Goal: Check status: Check status

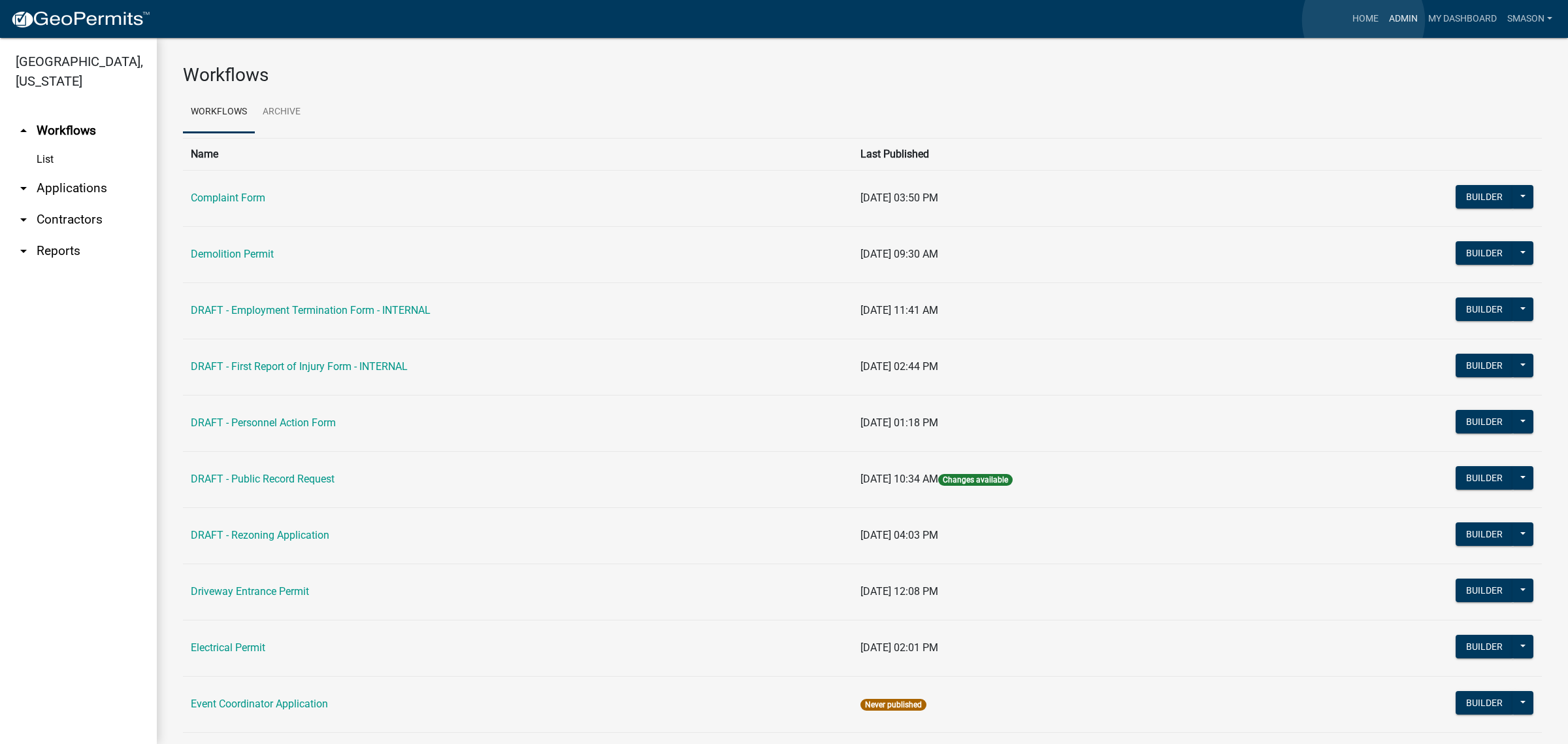
click at [1384, 21] on link "Admin" at bounding box center [1403, 19] width 39 height 25
click at [75, 204] on link "arrow_drop_down Applications" at bounding box center [78, 188] width 157 height 31
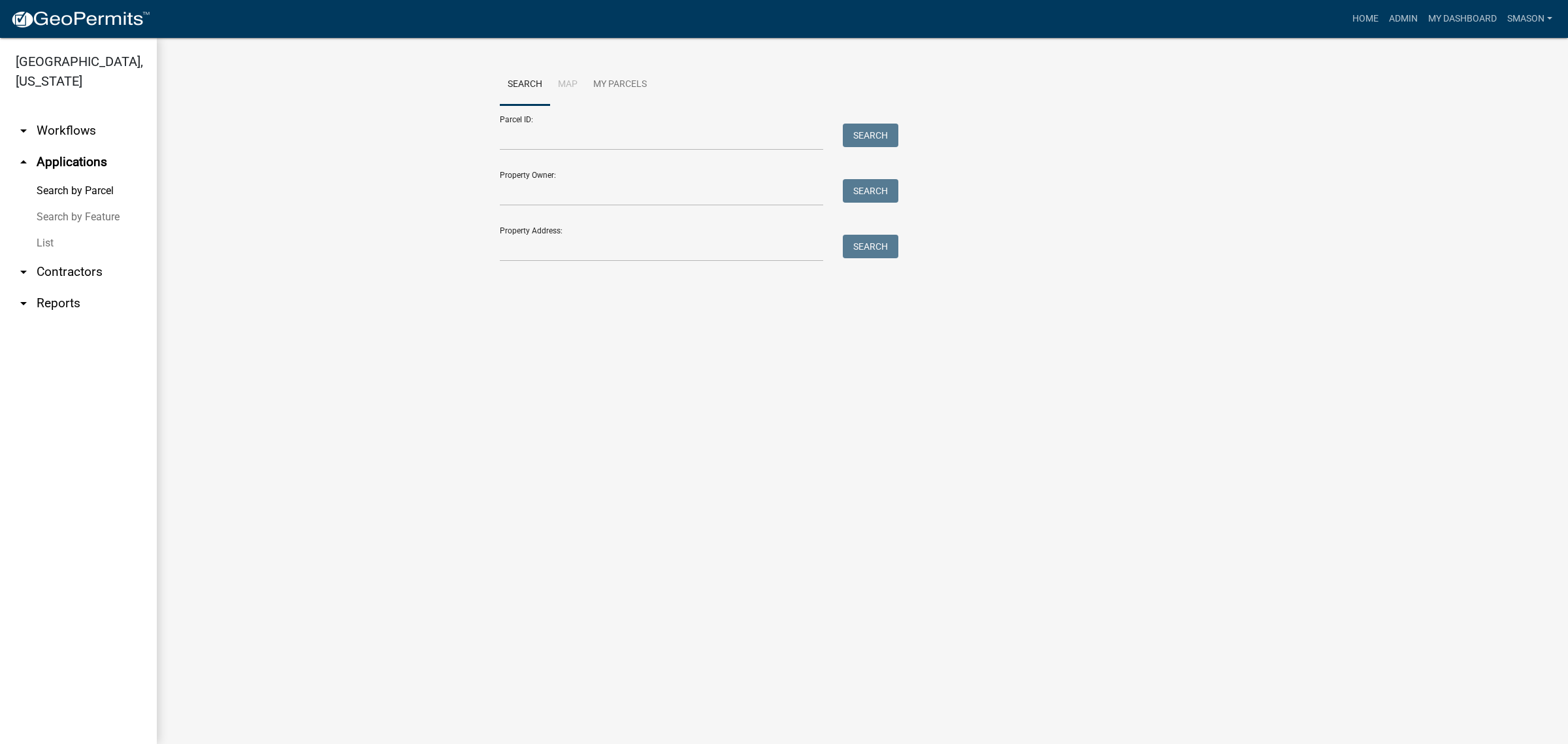
click at [58, 256] on link "List" at bounding box center [78, 243] width 157 height 26
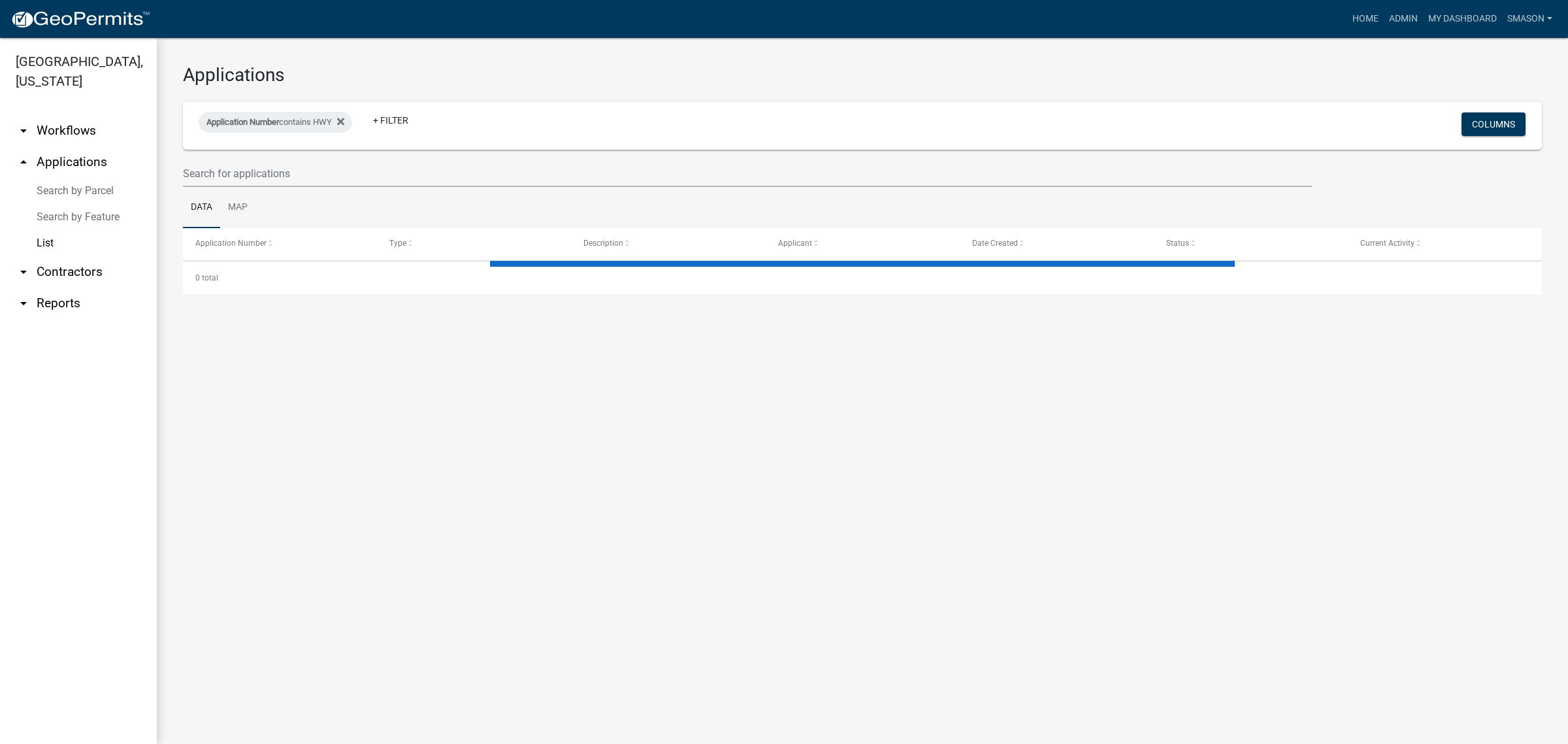
select select "3: 100"
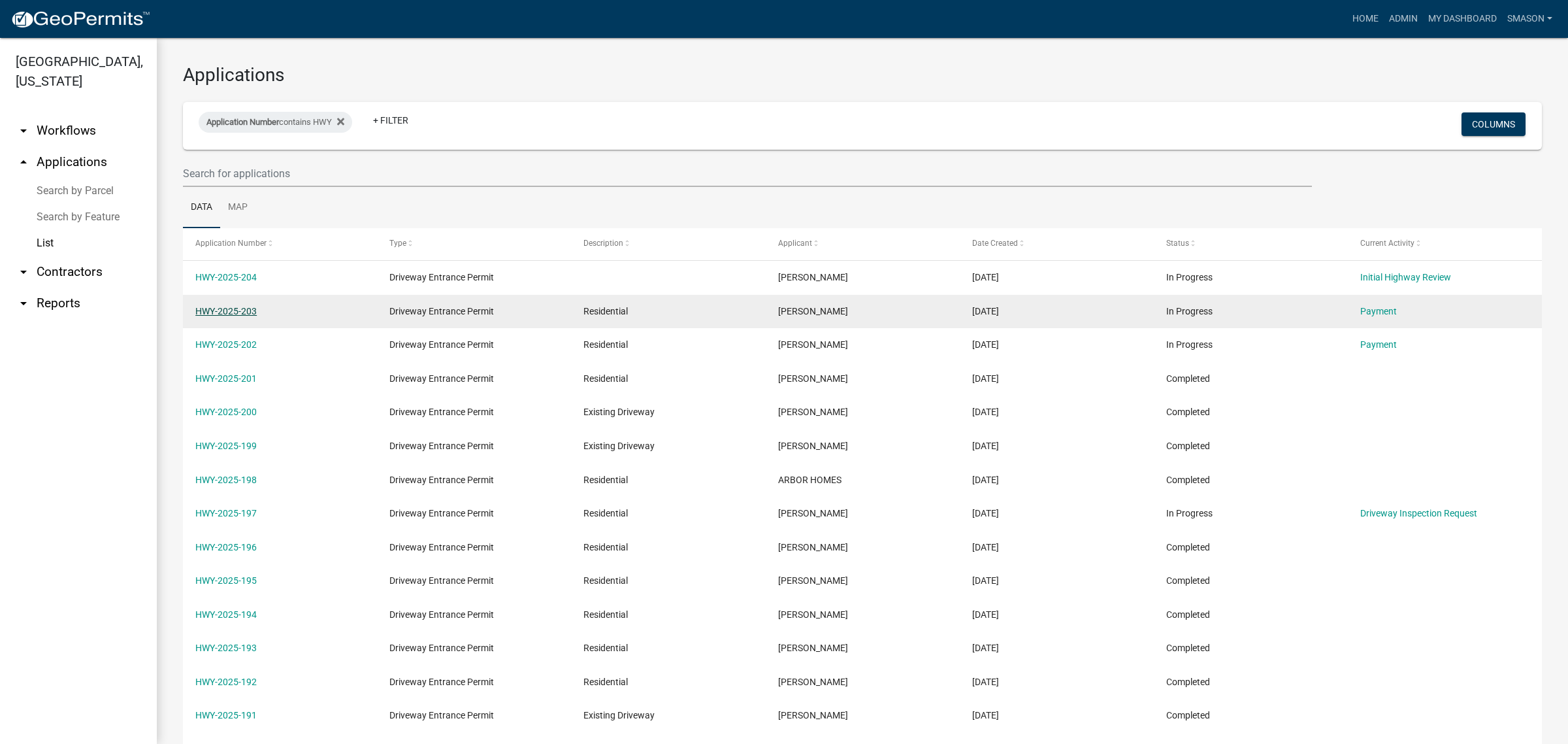
click at [239, 316] on link "HWY-2025-203" at bounding box center [226, 311] width 61 height 10
